Goal: Find specific page/section: Find specific page/section

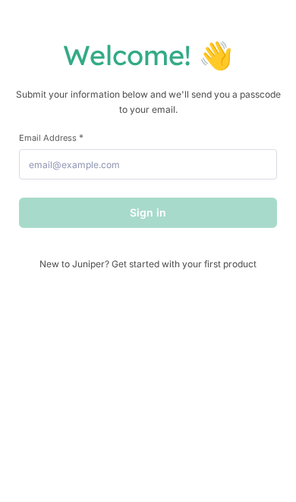
click at [213, 142] on label "Email Address *" at bounding box center [148, 137] width 258 height 11
click at [213, 149] on input "Email Address *" at bounding box center [148, 164] width 258 height 30
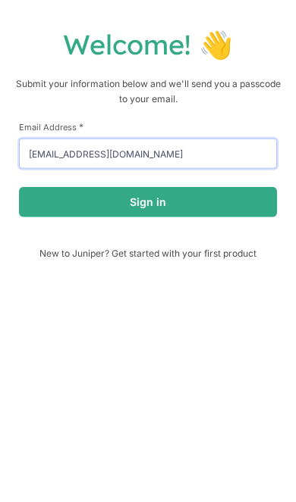
type input "[EMAIL_ADDRESS][DOMAIN_NAME]"
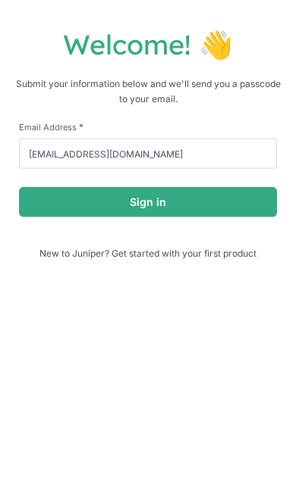
click at [235, 206] on button "Sign in" at bounding box center [148, 213] width 258 height 30
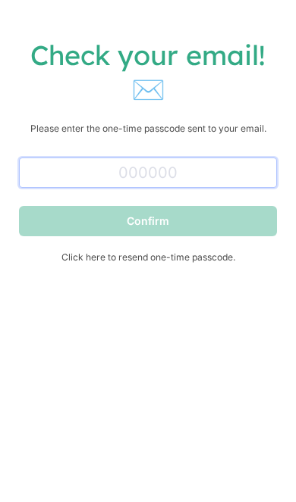
click at [222, 174] on input "text" at bounding box center [148, 173] width 258 height 30
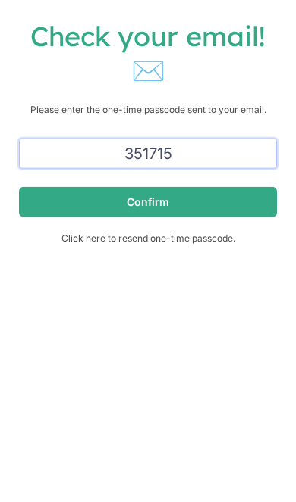
type input "351715"
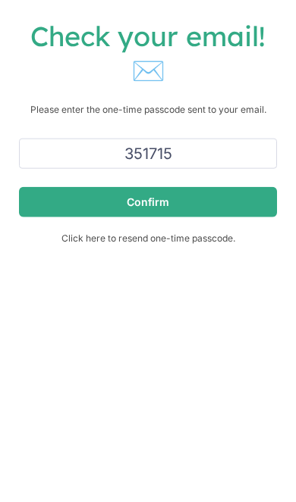
click at [217, 214] on button "Confirm" at bounding box center [148, 221] width 258 height 30
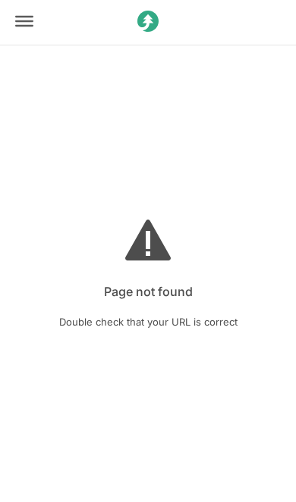
click at [37, 14] on div at bounding box center [24, 22] width 45 height 48
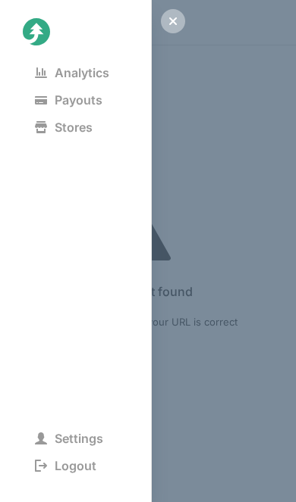
click at [56, 74] on span "Analytics" at bounding box center [72, 72] width 99 height 21
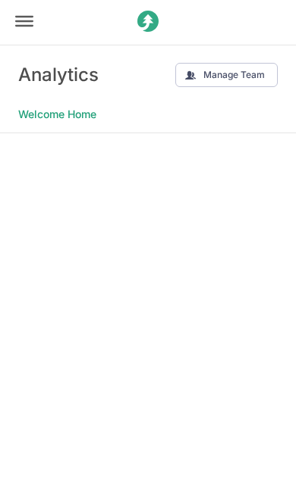
click at [12, 29] on div at bounding box center [24, 22] width 45 height 48
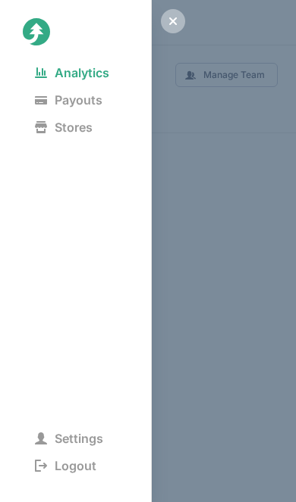
click at [64, 95] on span "Payouts" at bounding box center [69, 99] width 92 height 21
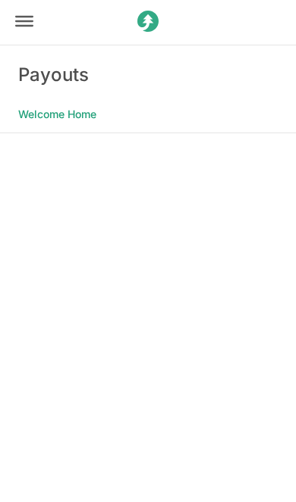
click at [40, 122] on Home "Welcome Home" at bounding box center [57, 114] width 78 height 21
click at [32, 17] on icon at bounding box center [24, 21] width 18 height 18
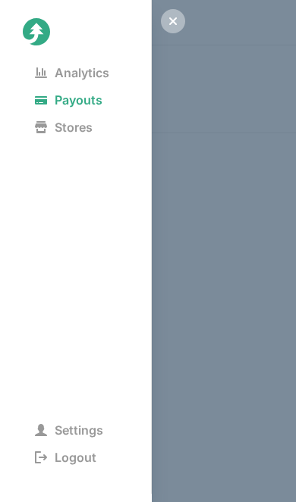
click at [255, 127] on div "Analytics Payouts Stores Settings Logout" at bounding box center [148, 251] width 296 height 502
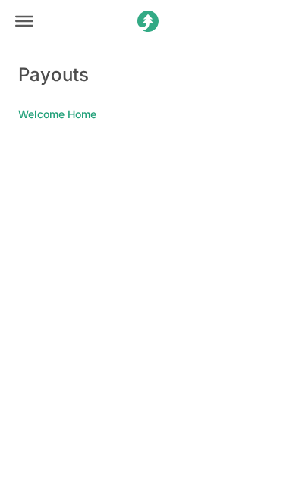
click at [44, 110] on Home "Welcome Home" at bounding box center [57, 114] width 78 height 21
click at [22, 18] on icon at bounding box center [24, 21] width 18 height 18
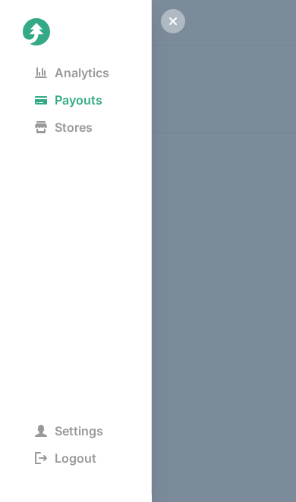
click at [58, 75] on span "Analytics" at bounding box center [72, 72] width 99 height 21
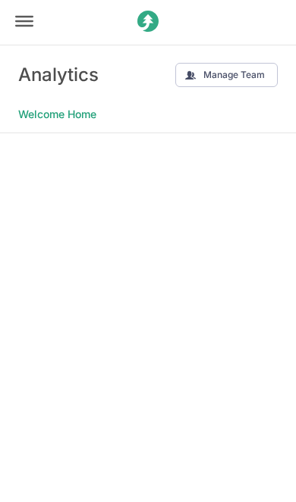
click at [17, 18] on icon at bounding box center [24, 21] width 18 height 18
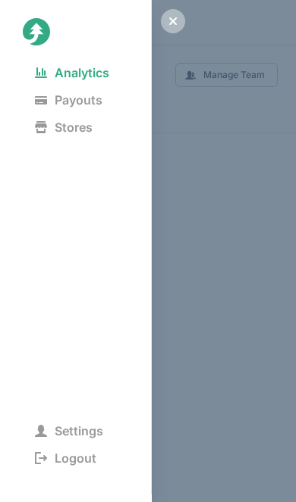
click at [49, 103] on span "Payouts" at bounding box center [69, 99] width 92 height 21
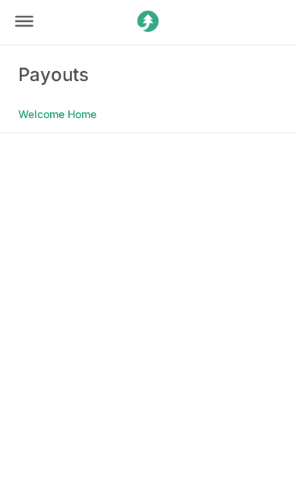
click at [18, 33] on div at bounding box center [24, 22] width 45 height 48
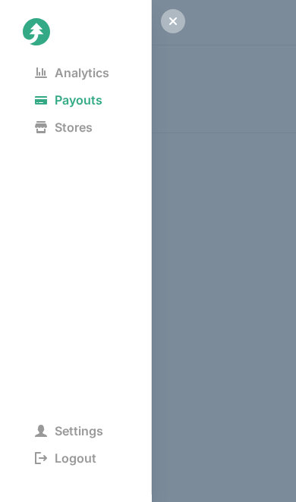
click at [66, 79] on span "Analytics" at bounding box center [72, 72] width 99 height 21
